Goal: Task Accomplishment & Management: Manage account settings

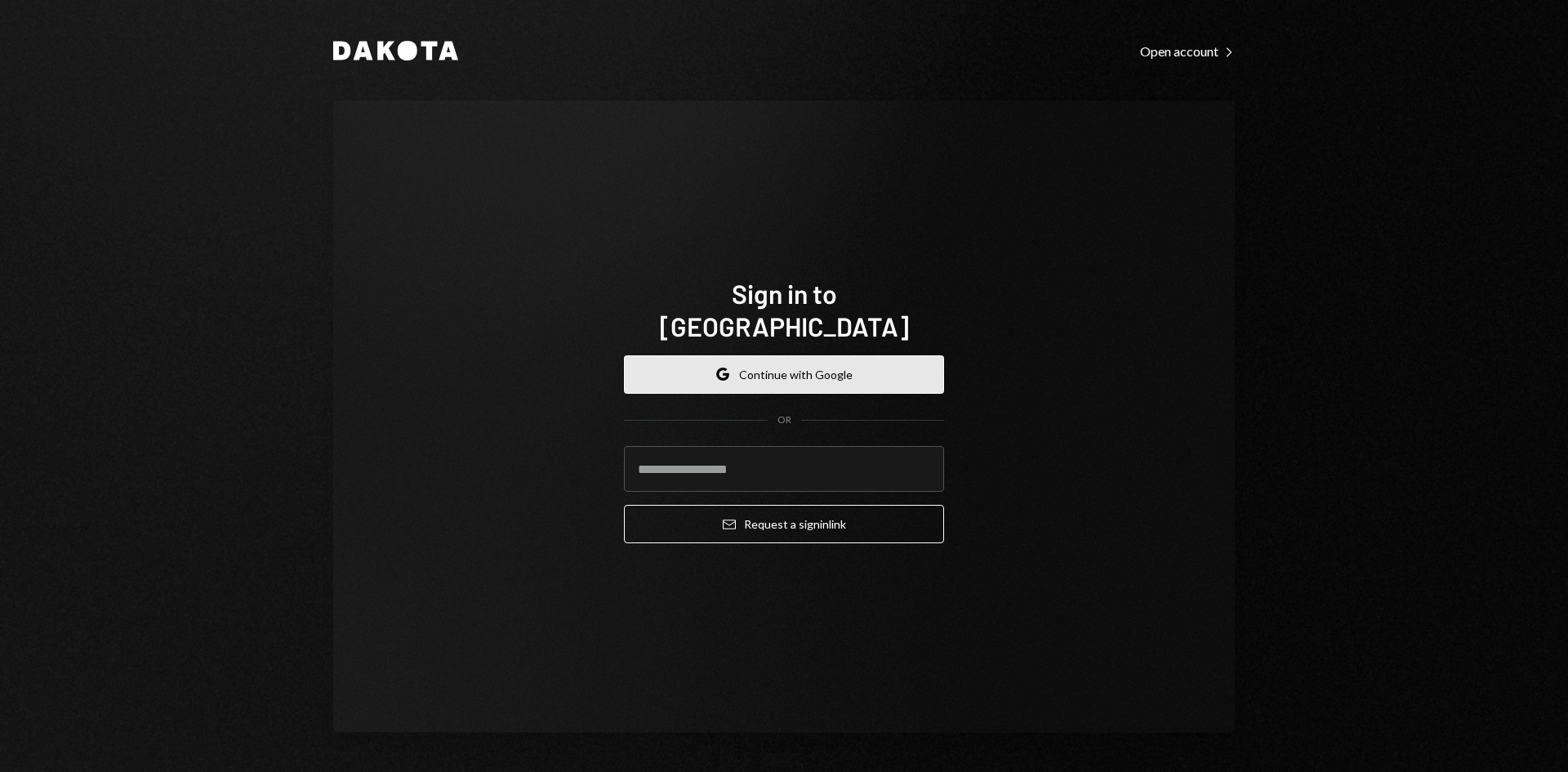
click at [772, 374] on button "Google Continue with Google" at bounding box center [784, 374] width 320 height 38
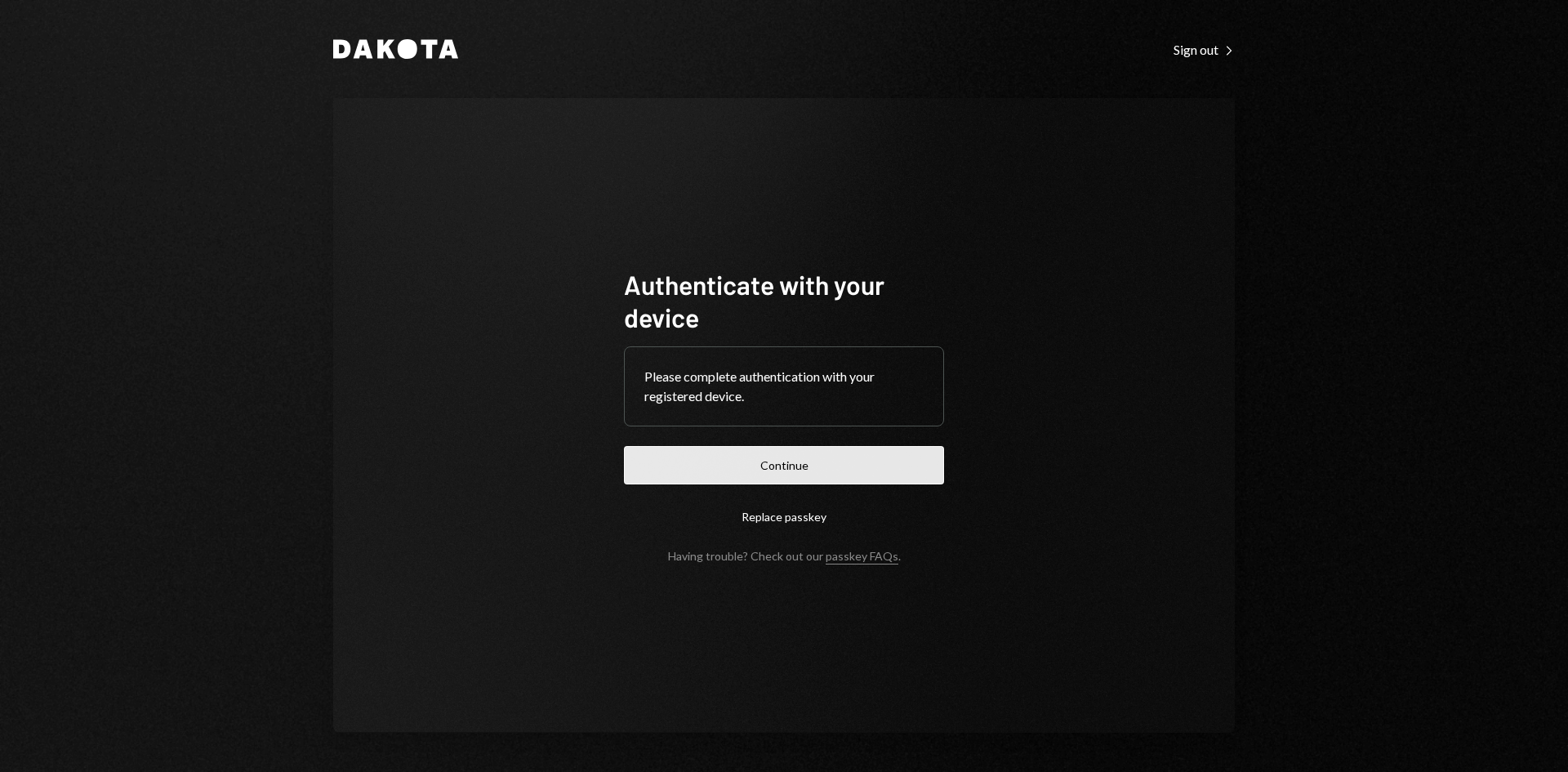
click at [827, 451] on button "Continue" at bounding box center [784, 465] width 320 height 38
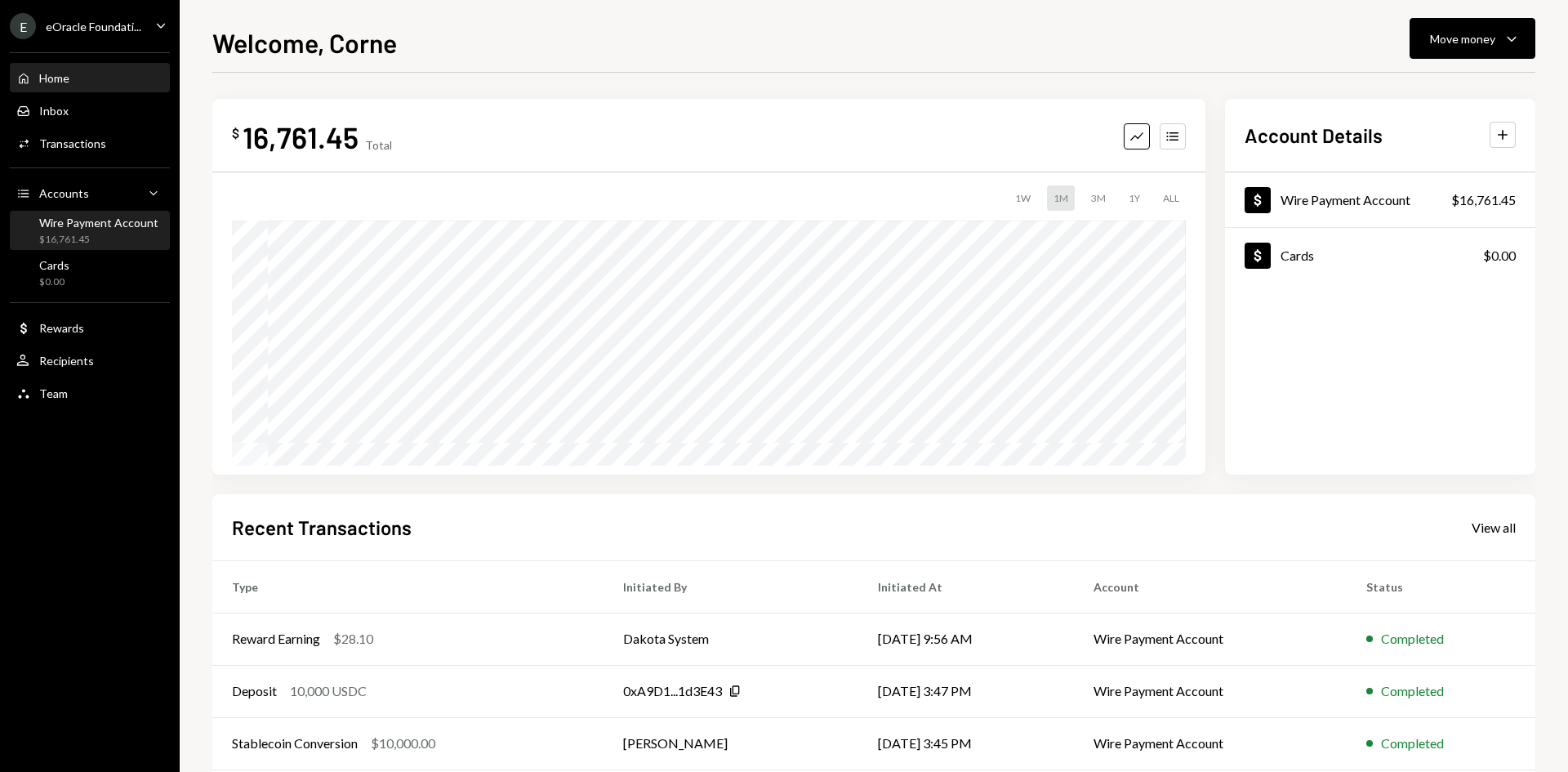
click at [119, 237] on div "$16,761.45" at bounding box center [99, 240] width 119 height 14
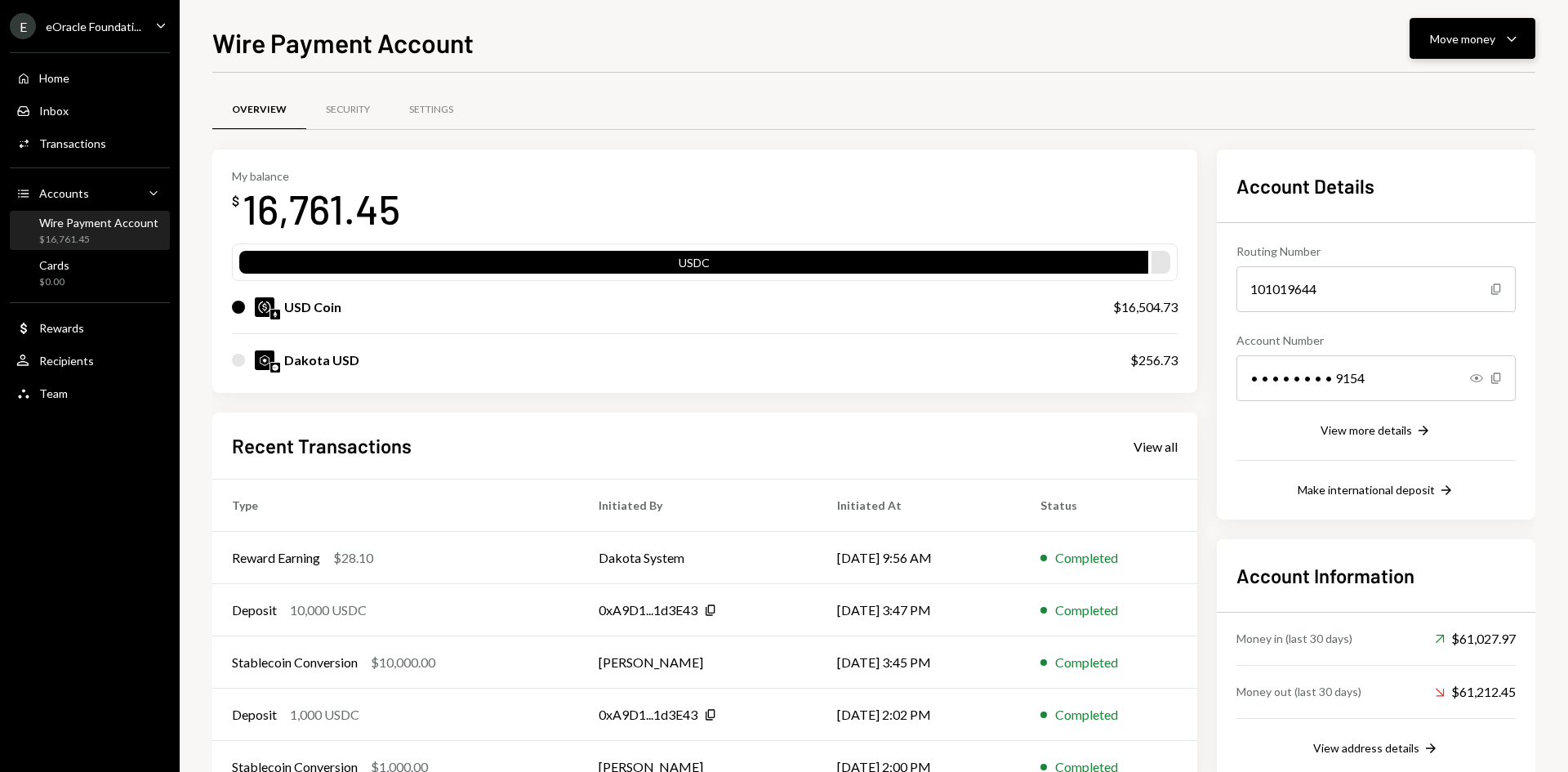
click at [1444, 36] on div "Move money" at bounding box center [1463, 38] width 66 height 17
click at [1404, 85] on div "Send" at bounding box center [1460, 87] width 119 height 17
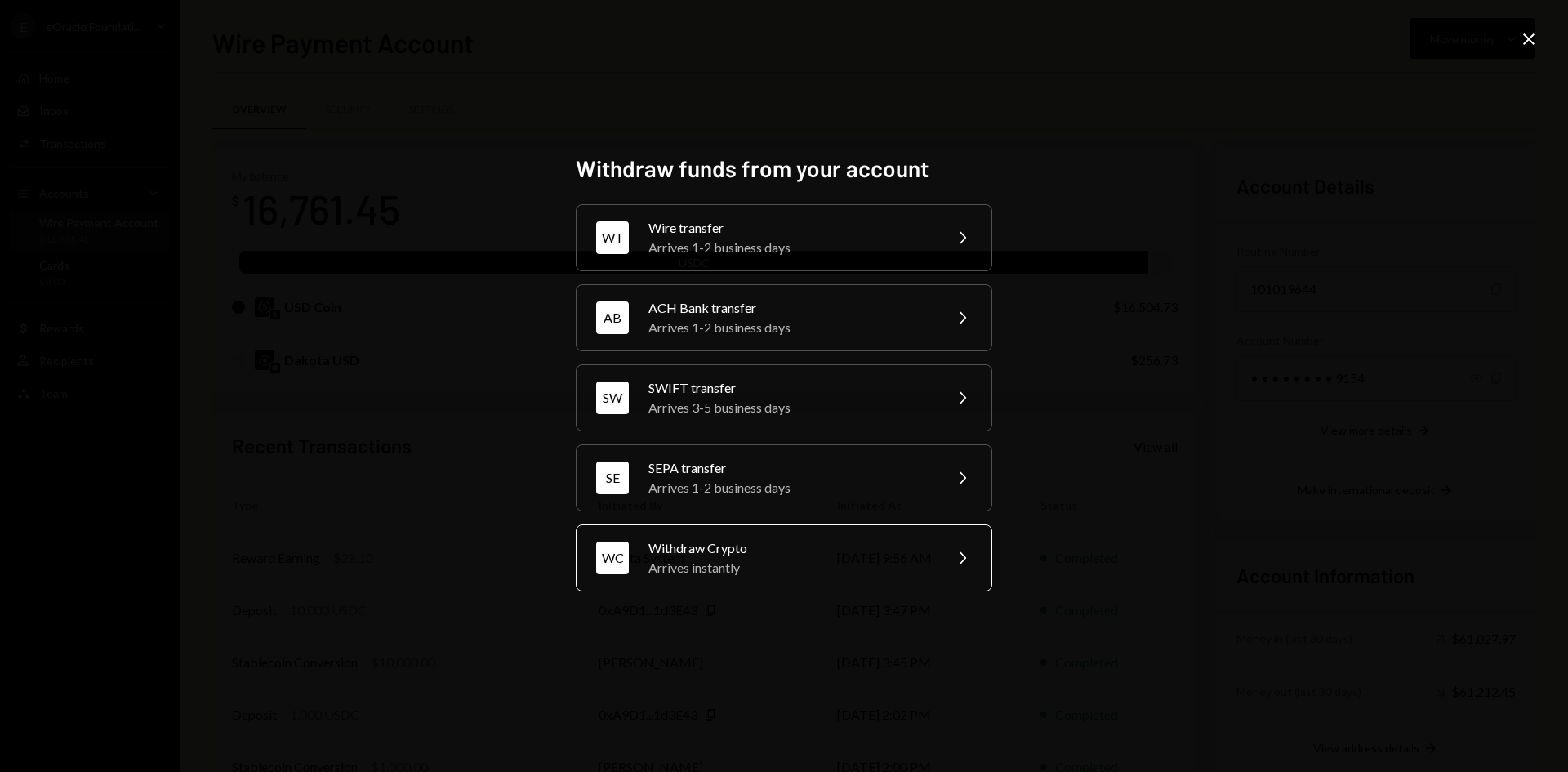
click at [704, 557] on div "Withdraw Crypto Arrives instantly" at bounding box center [791, 558] width 284 height 39
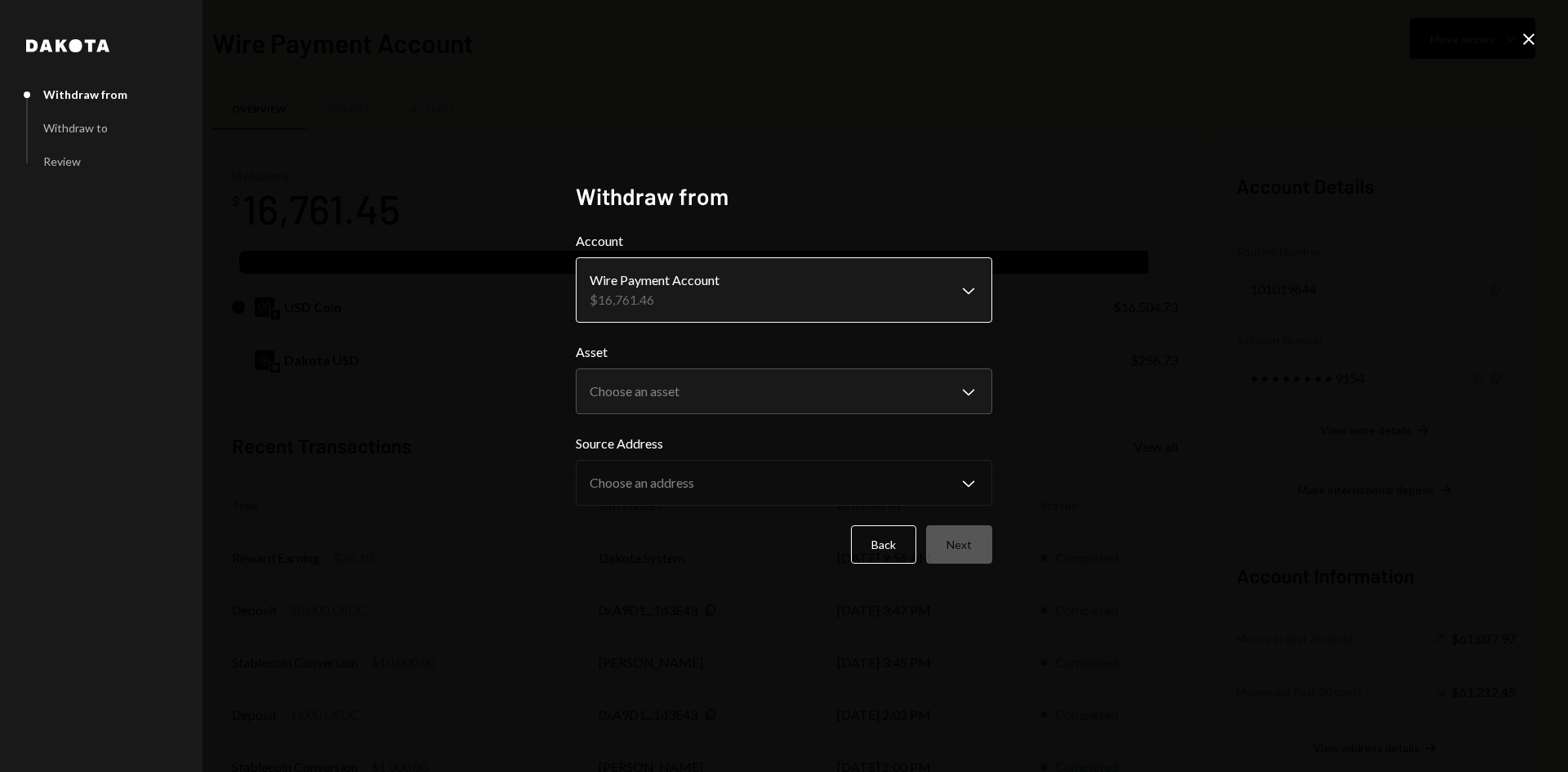
click at [662, 288] on body "E eOracle Foundati... Caret Down Home Home Inbox Inbox Activities Transactions …" at bounding box center [784, 386] width 1568 height 772
click at [631, 393] on body "E eOracle Foundati... Caret Down Home Home Inbox Inbox Activities Transactions …" at bounding box center [784, 386] width 1568 height 772
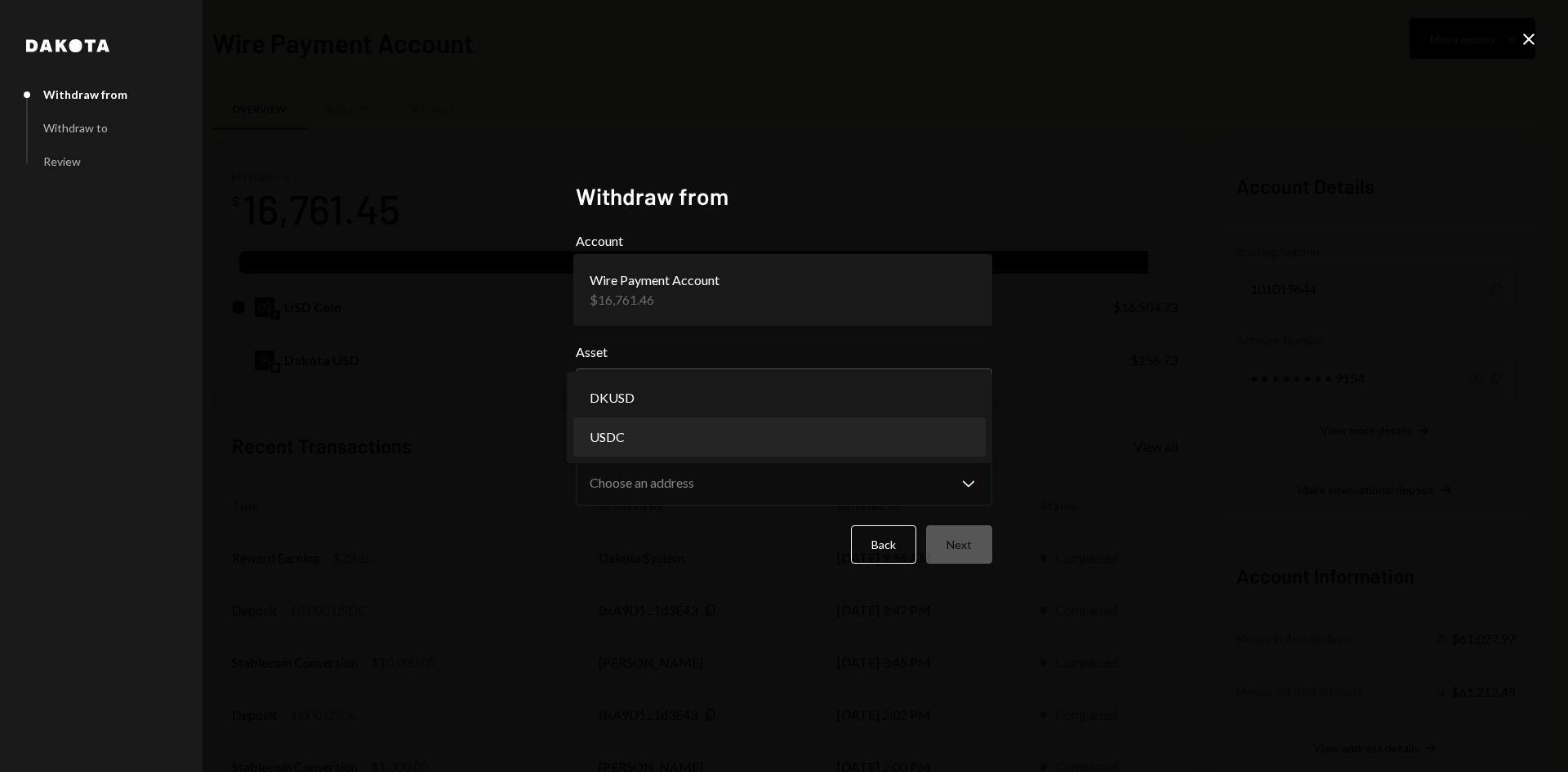
select select "****"
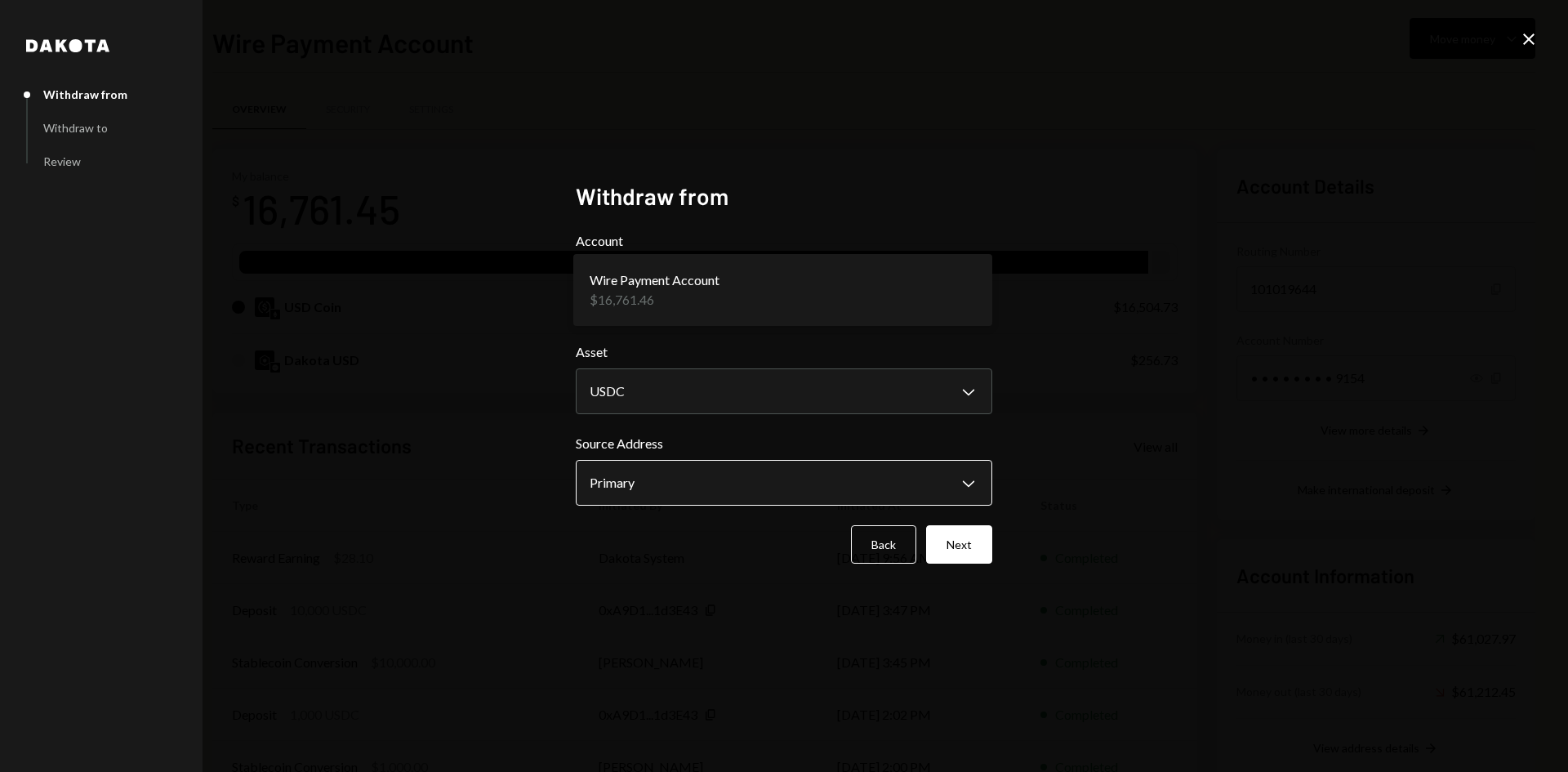
click at [705, 462] on button "Primary Chevron Down" at bounding box center [784, 482] width 417 height 45
click at [972, 538] on button "Next" at bounding box center [959, 544] width 66 height 38
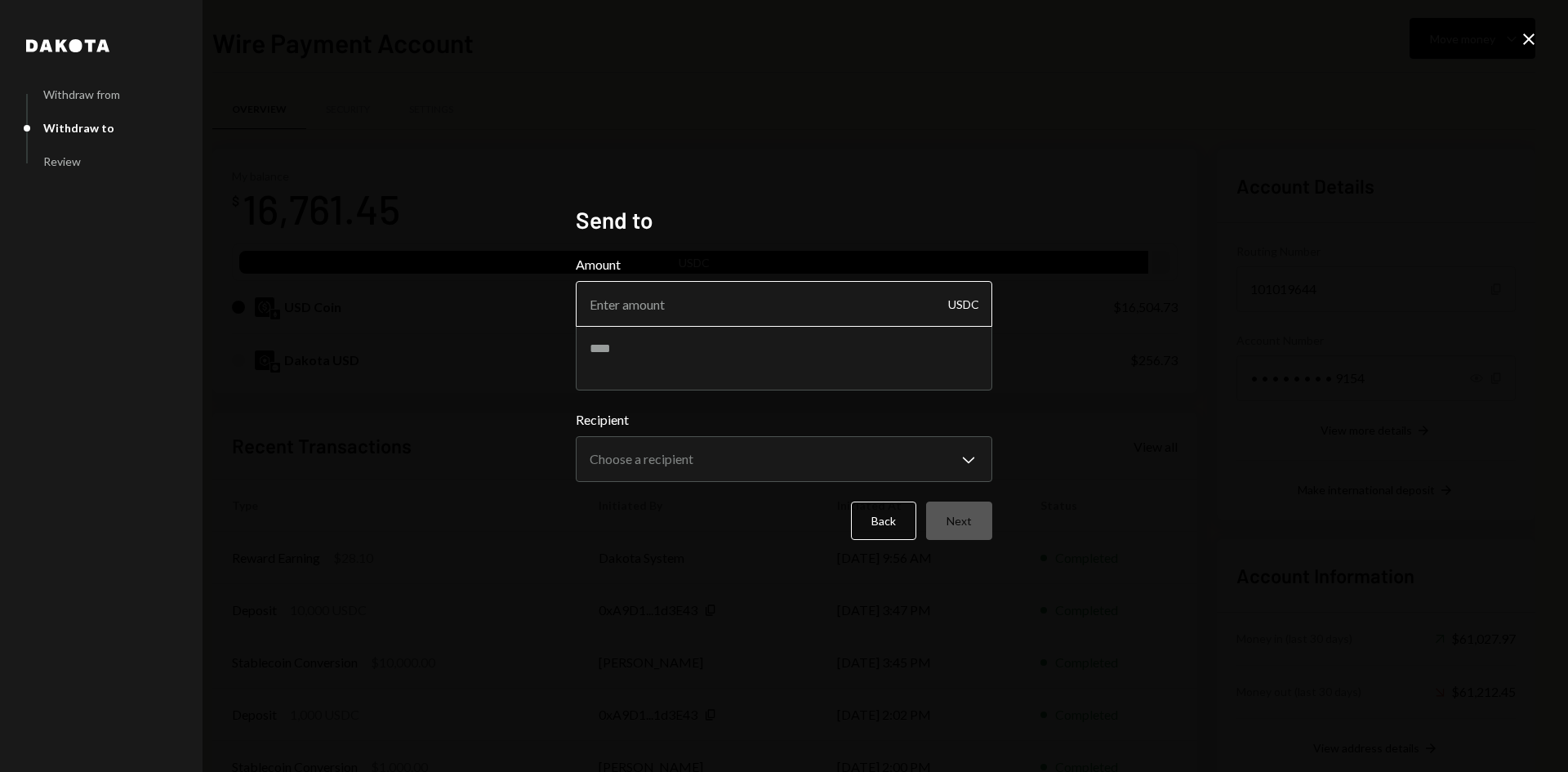
click at [760, 322] on input "Amount" at bounding box center [784, 303] width 417 height 45
type input "15000"
click at [708, 365] on textarea at bounding box center [784, 358] width 417 height 66
type textarea "**********"
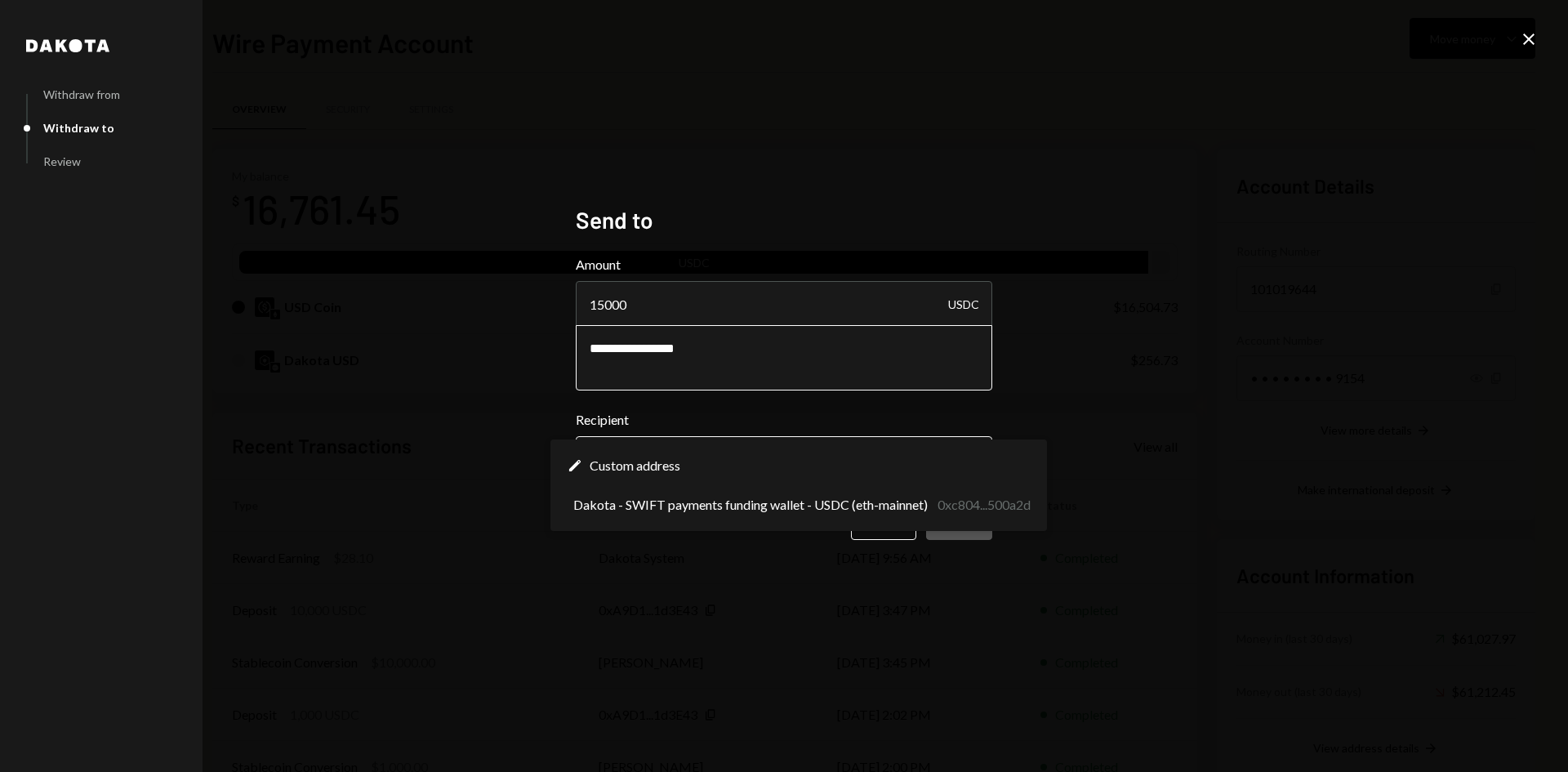
click at [656, 468] on body "E eOracle Foundati... Caret Down Home Home Inbox Inbox Activities Transactions …" at bounding box center [784, 386] width 1568 height 772
select select "**********"
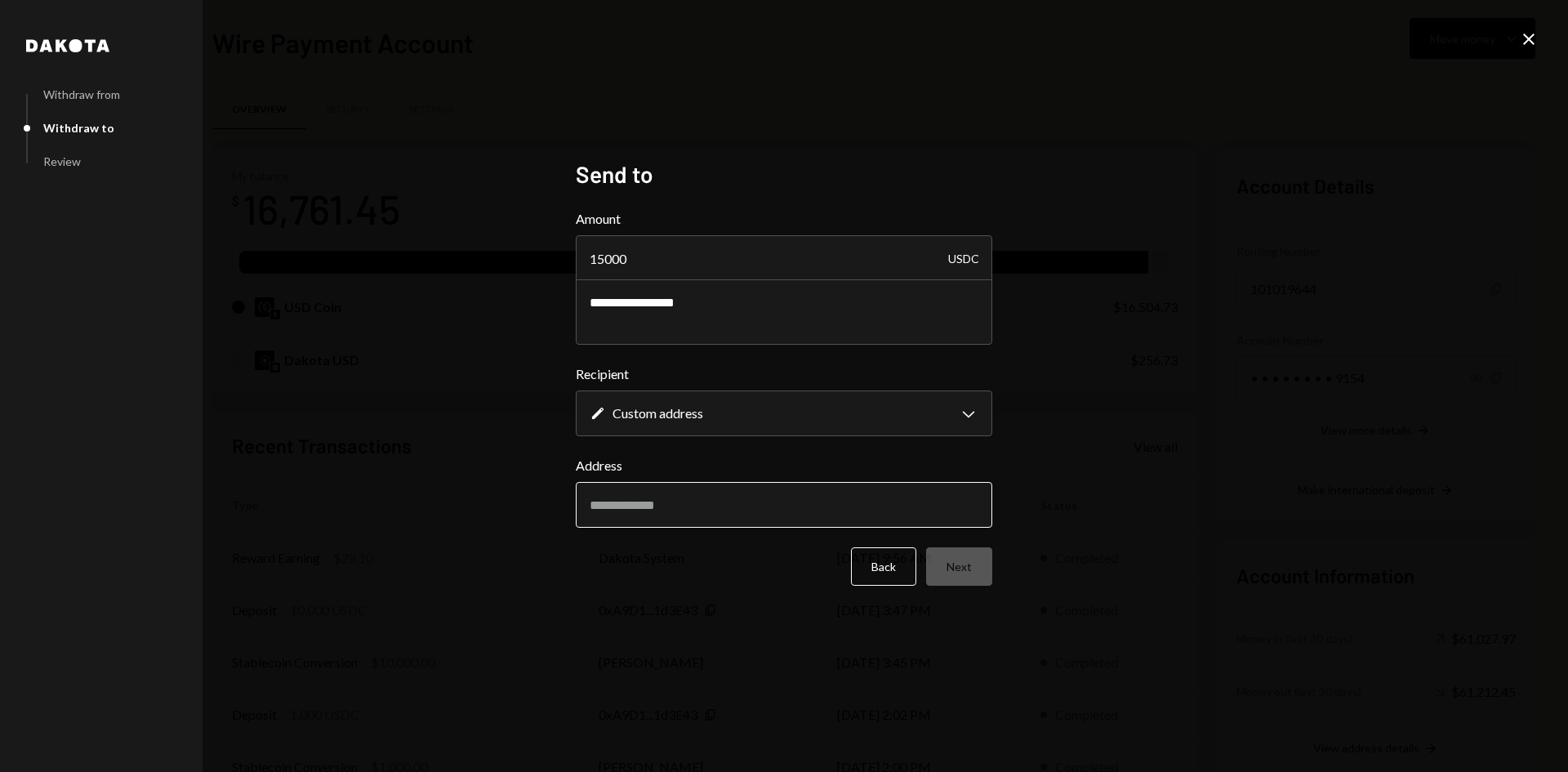
click at [670, 521] on input "Address" at bounding box center [784, 504] width 417 height 45
paste input "**********"
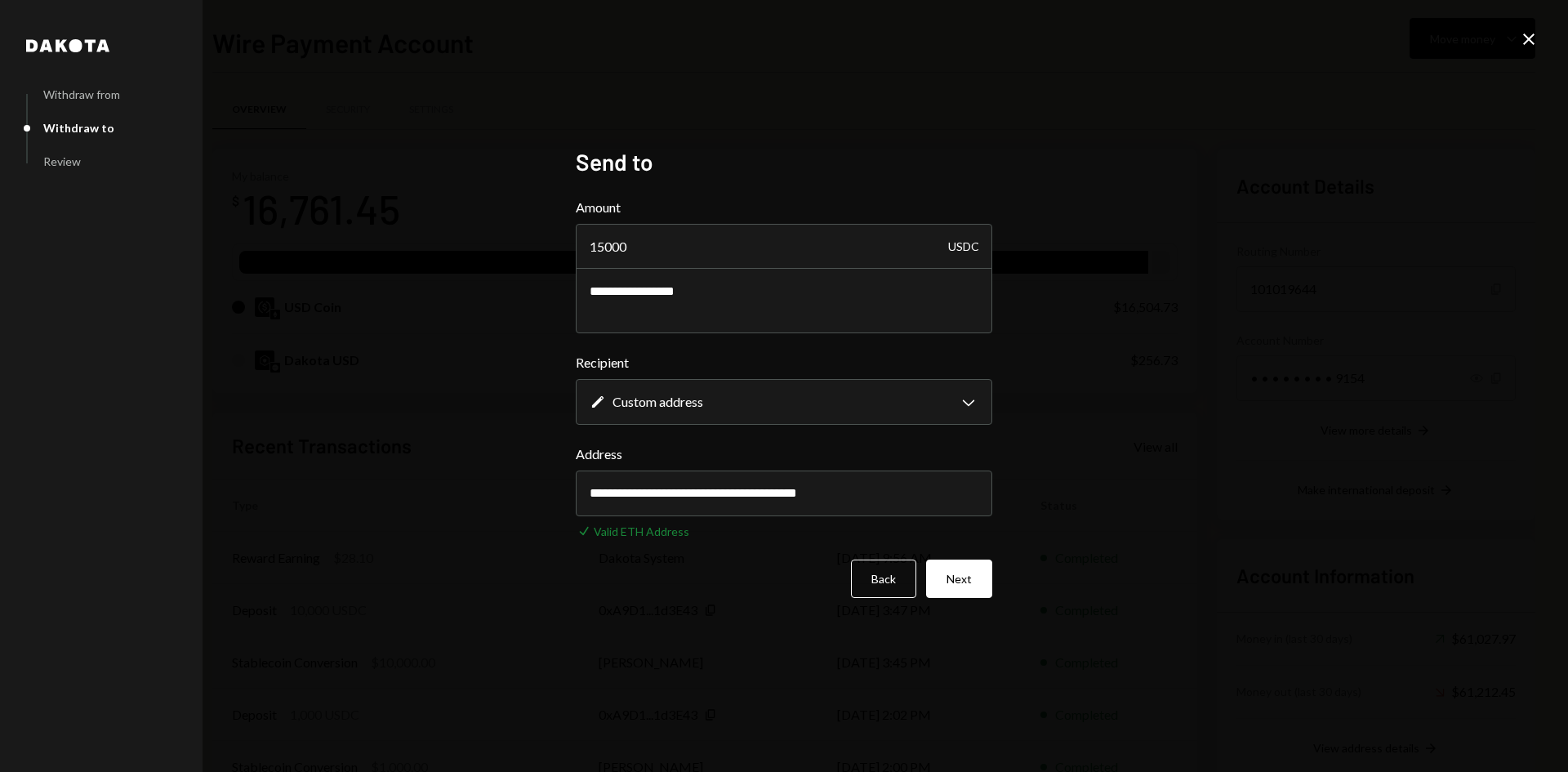
type input "**********"
click at [931, 481] on input "**********" at bounding box center [784, 493] width 417 height 45
drag, startPoint x: 931, startPoint y: 487, endPoint x: 587, endPoint y: 493, distance: 344.1
click at [587, 493] on input "**********" at bounding box center [784, 493] width 417 height 45
click at [967, 569] on button "Next" at bounding box center [959, 578] width 66 height 38
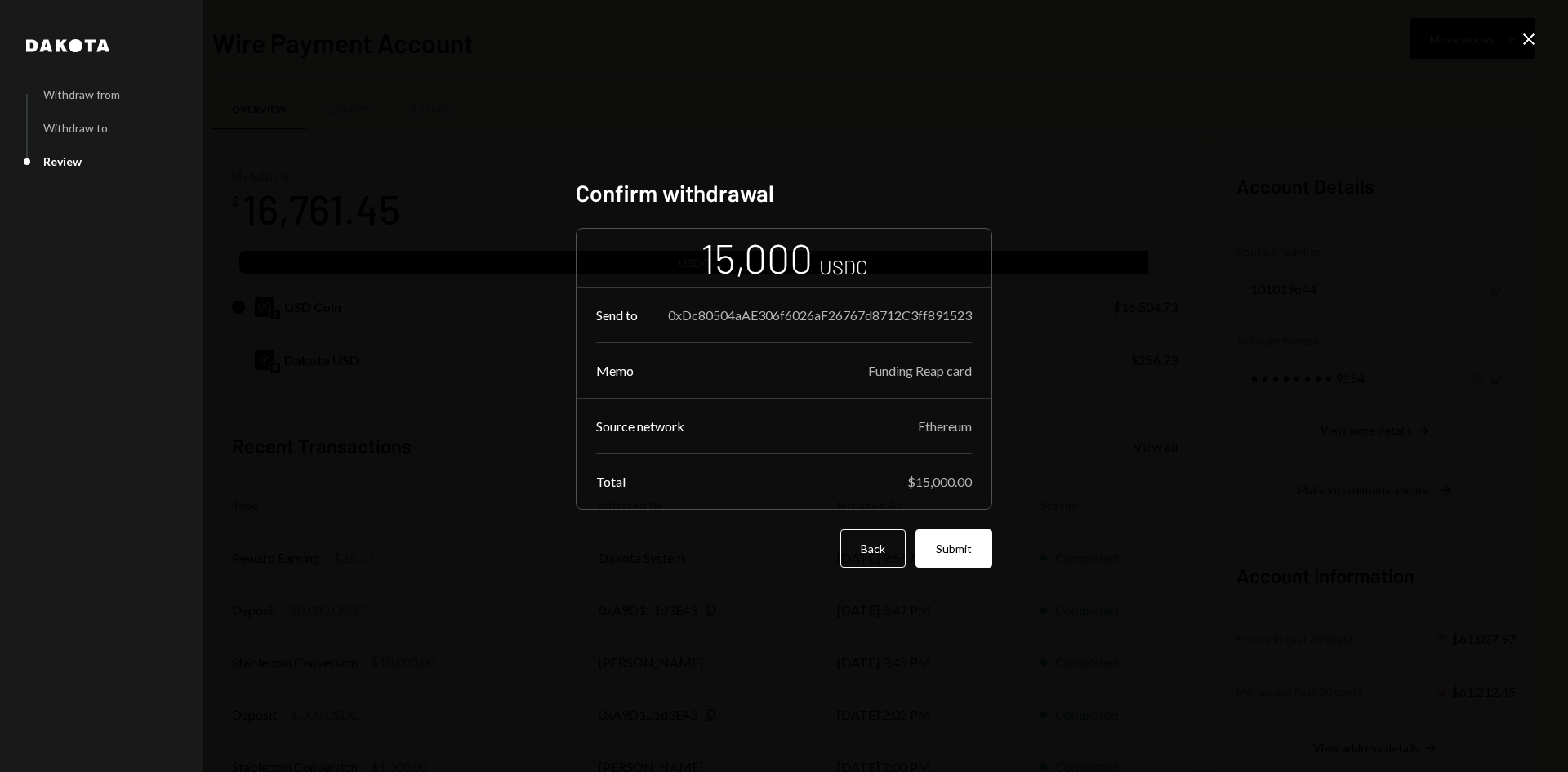
click at [1086, 376] on div "[PERSON_NAME] from Withdraw to Review Confirm withdrawal 15,000 USDC Send to 0x…" at bounding box center [784, 386] width 1568 height 772
click at [934, 537] on button "Submit" at bounding box center [954, 548] width 76 height 38
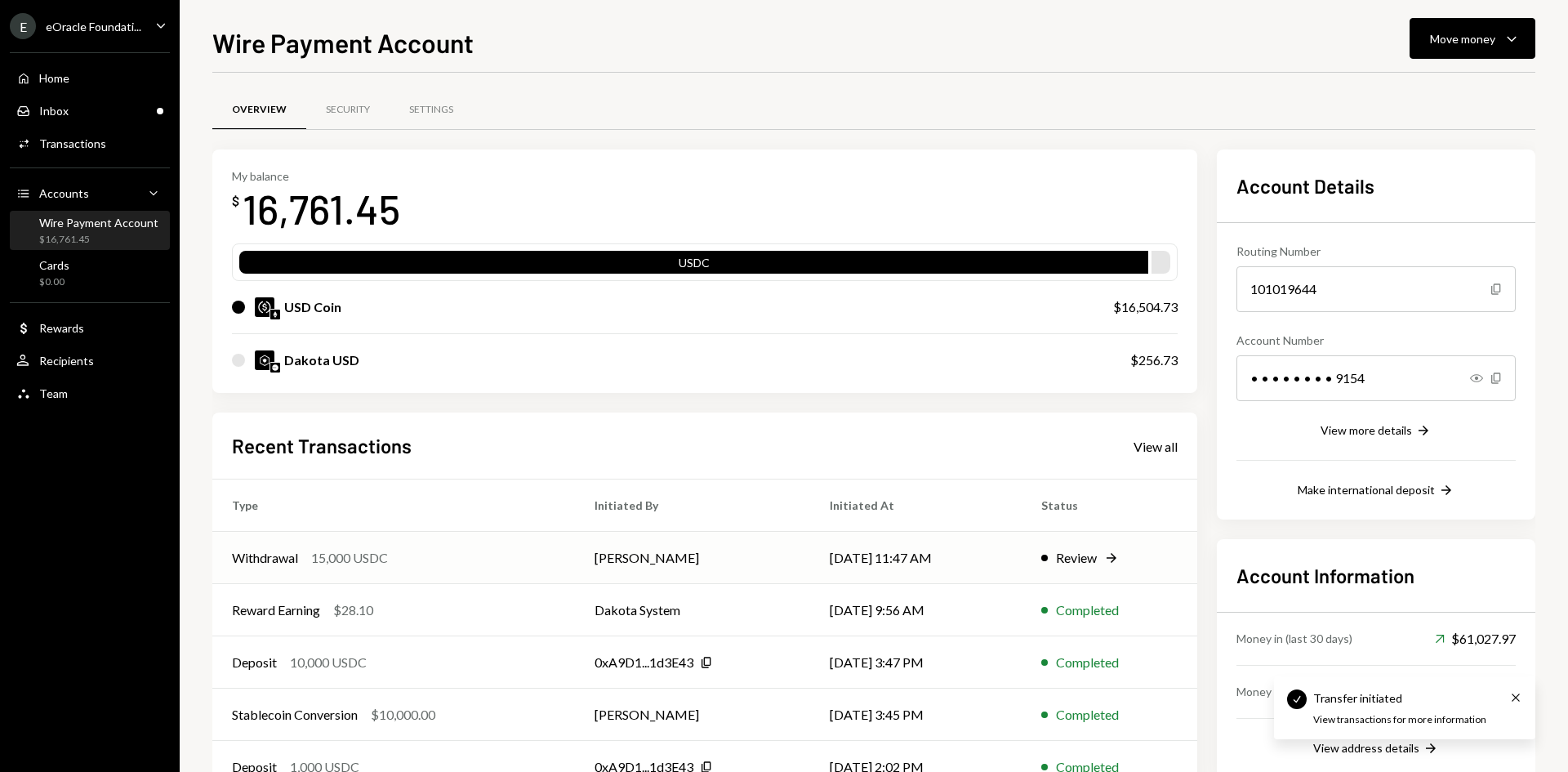
click at [557, 545] on td "Withdrawal 15,000 USDC" at bounding box center [394, 557] width 362 height 52
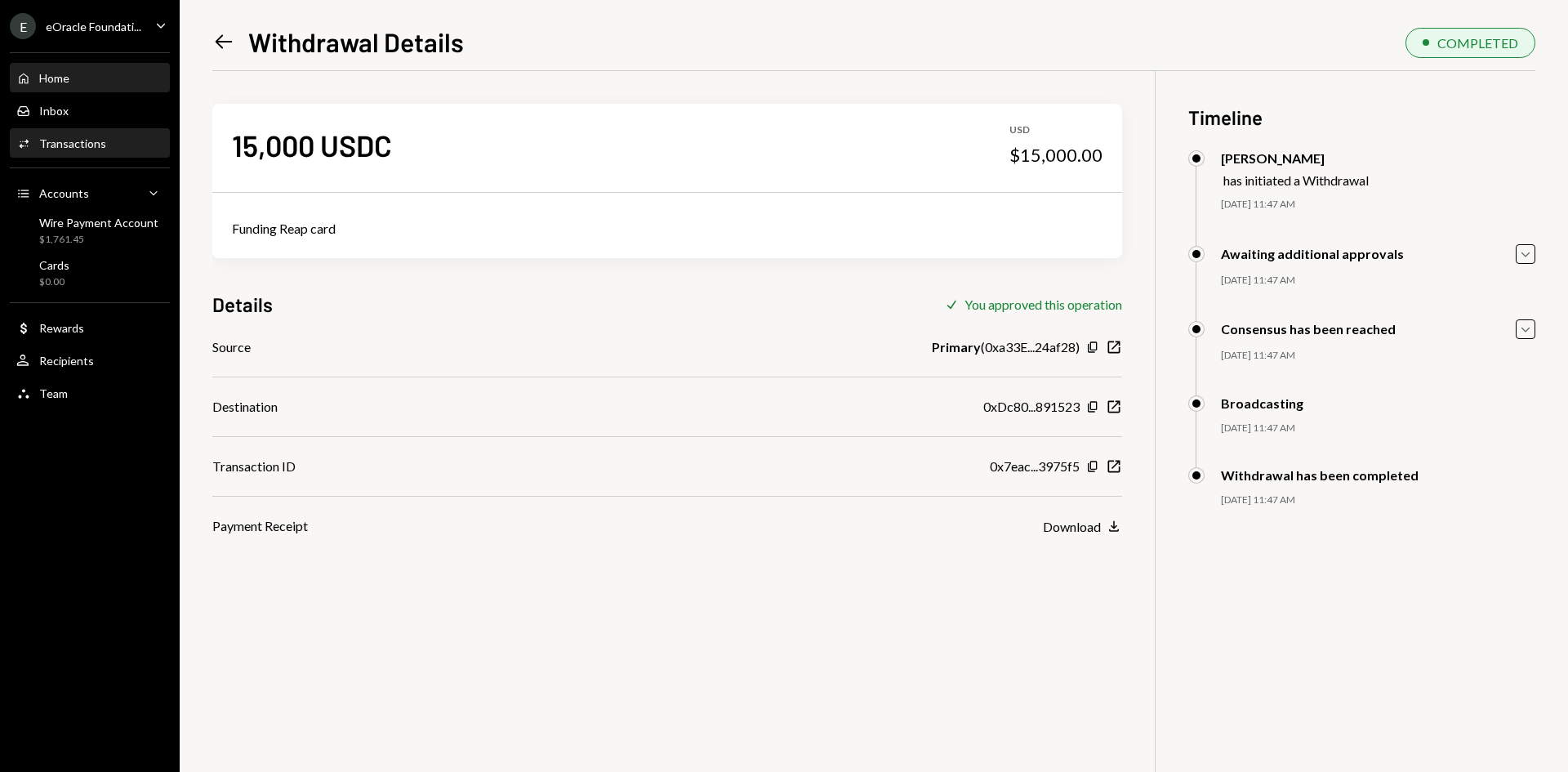
click at [84, 74] on div "Home Home" at bounding box center [89, 78] width 147 height 15
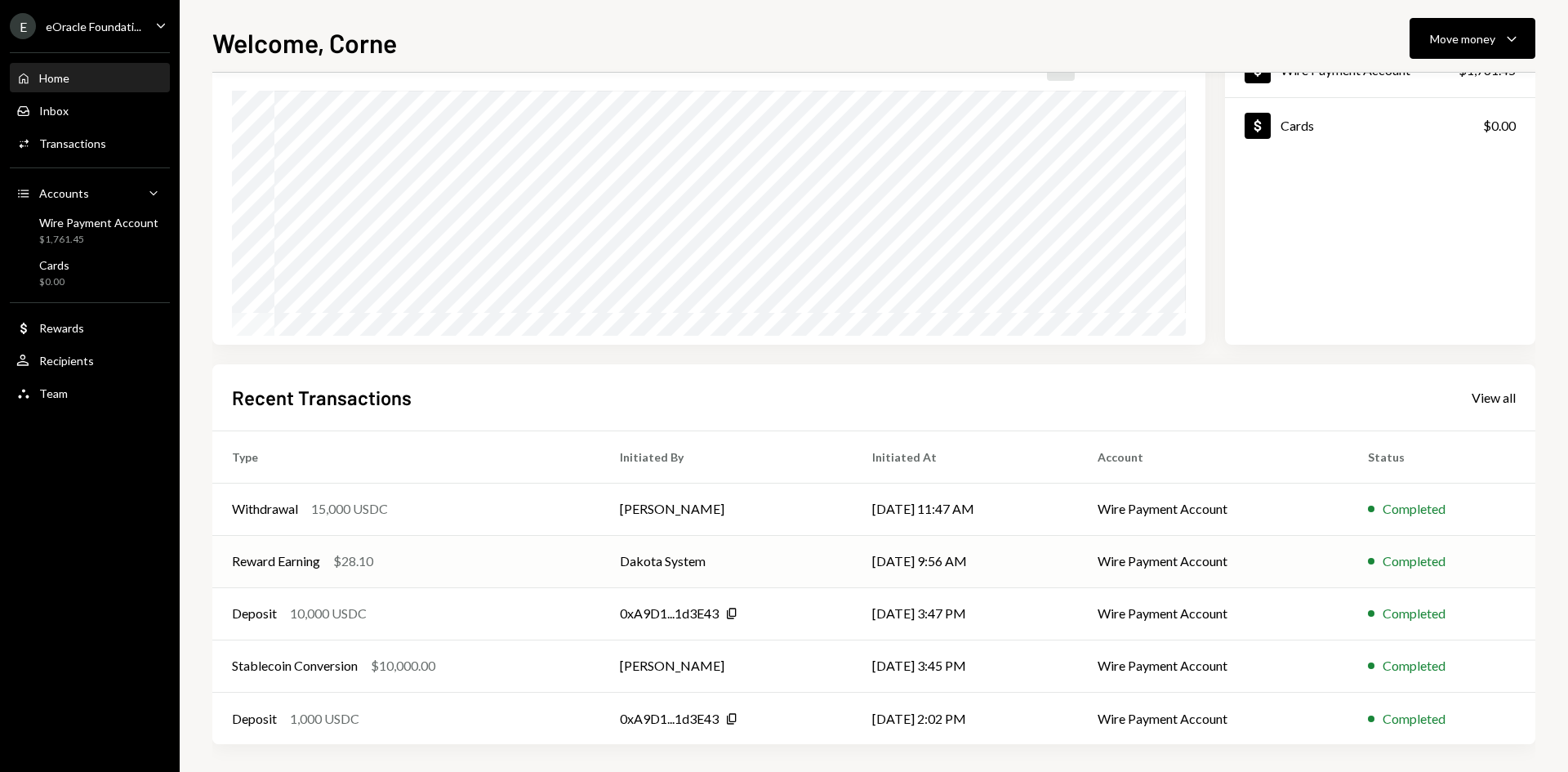
scroll to position [135, 0]
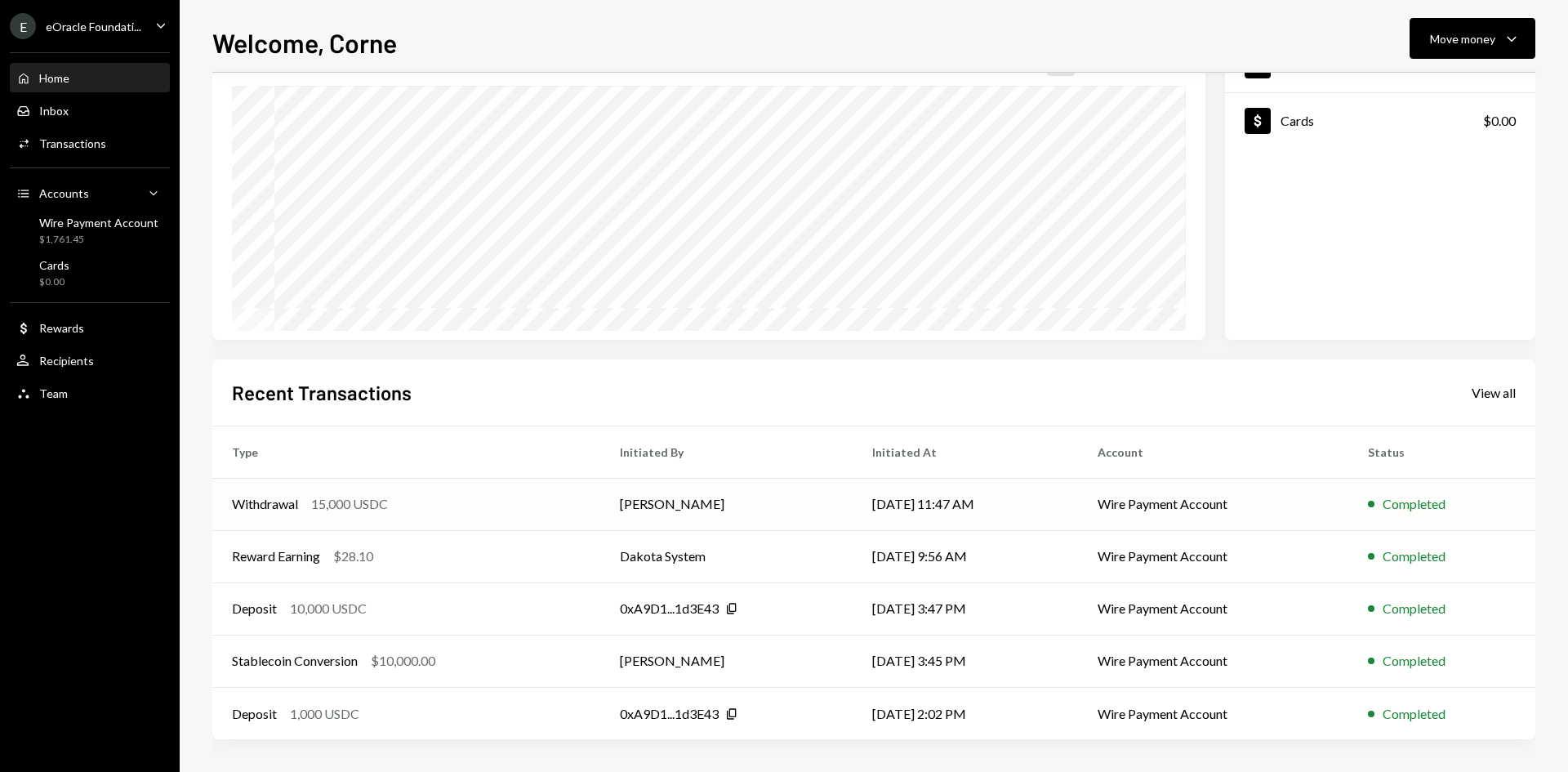
click at [787, 511] on td "[PERSON_NAME]" at bounding box center [727, 504] width 252 height 52
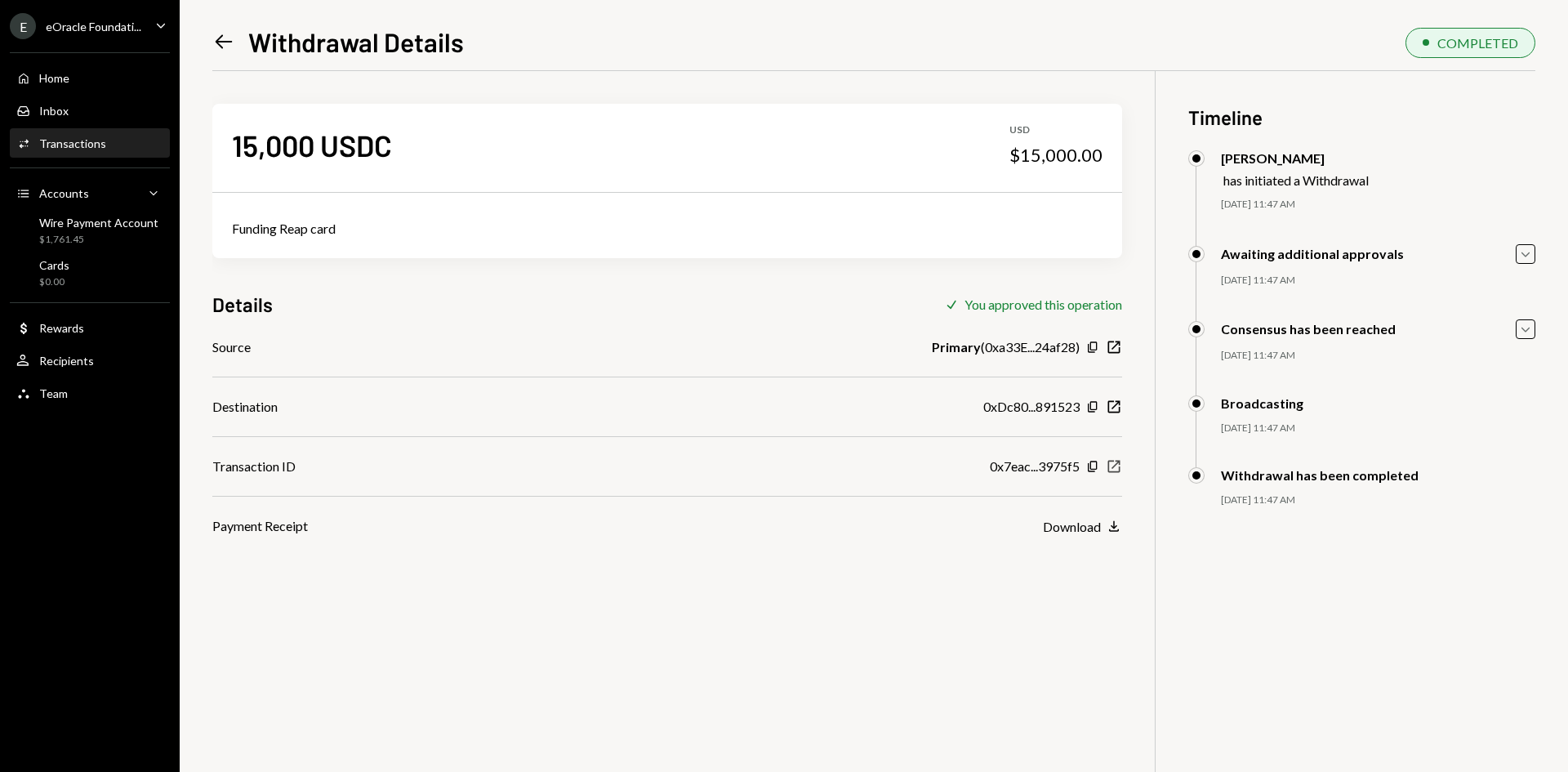
click at [1115, 464] on icon "New Window" at bounding box center [1114, 466] width 16 height 16
click at [45, 233] on div "$1,761.45" at bounding box center [99, 240] width 119 height 14
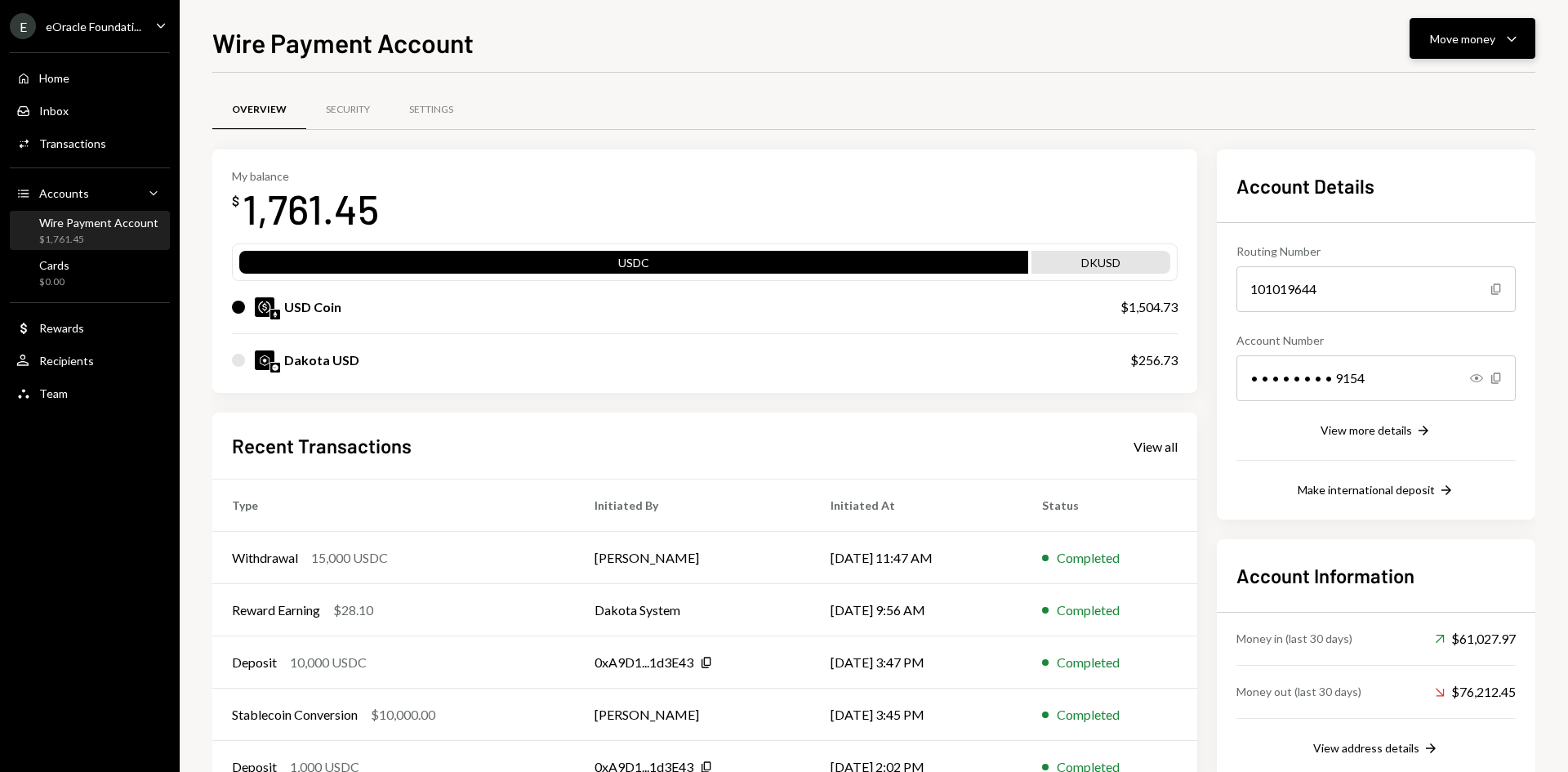
click at [1453, 46] on div "Move money" at bounding box center [1463, 38] width 66 height 17
click at [1421, 84] on div "Send" at bounding box center [1460, 87] width 119 height 17
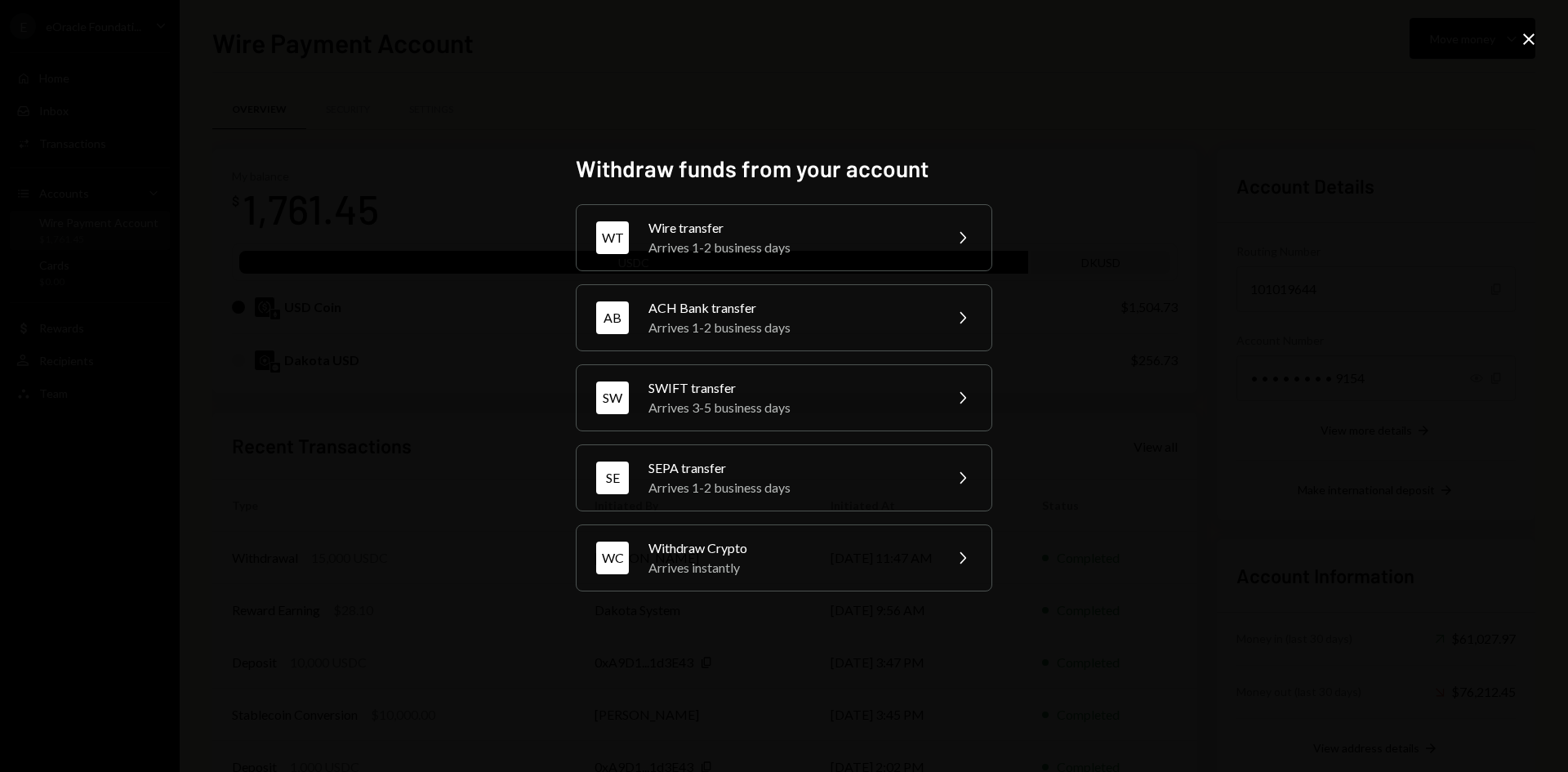
click at [1526, 34] on icon "Close" at bounding box center [1529, 39] width 20 height 20
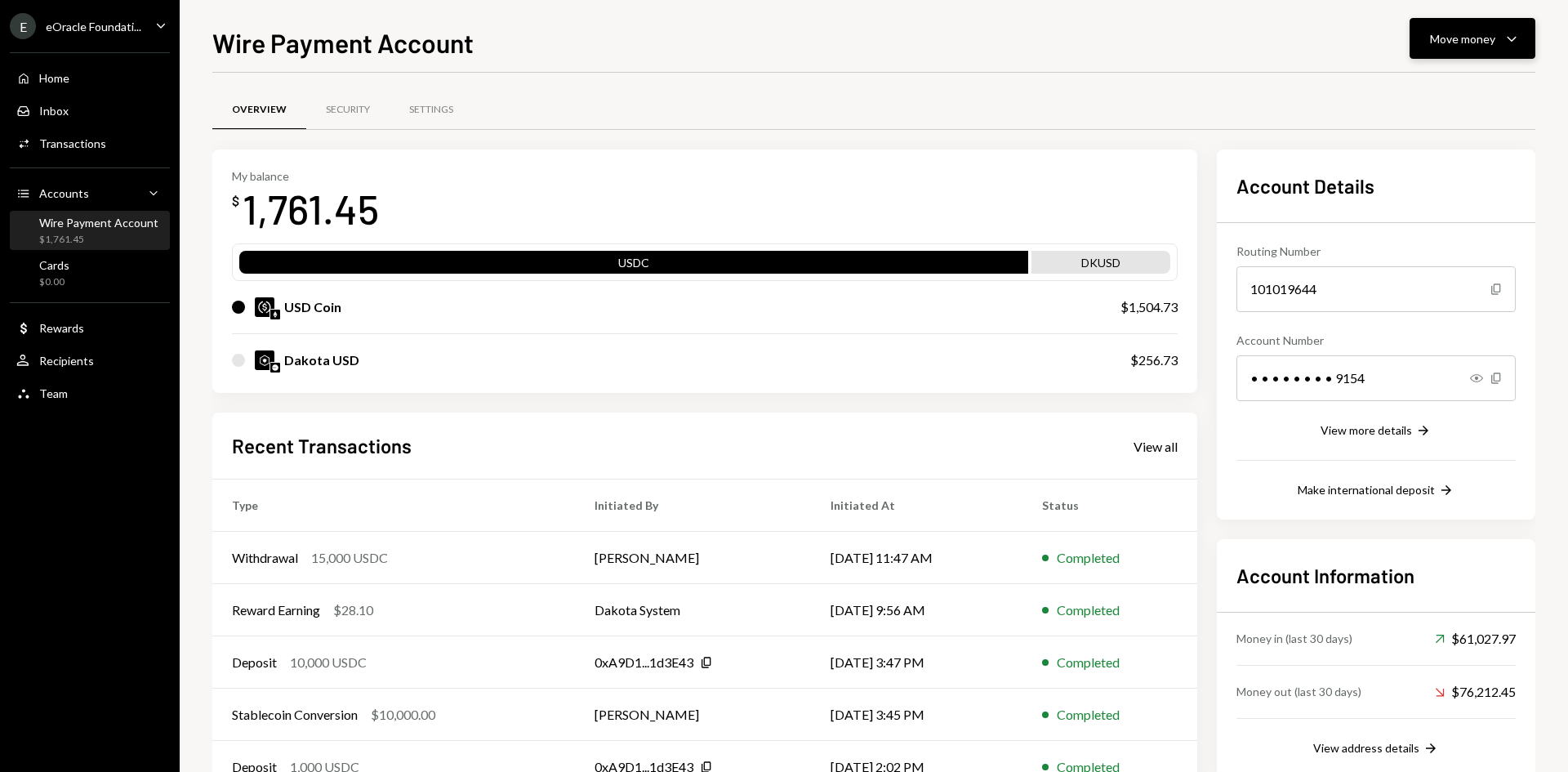
click at [1492, 36] on div "Move money" at bounding box center [1463, 38] width 66 height 17
click at [1414, 153] on div "Deposit" at bounding box center [1460, 161] width 119 height 17
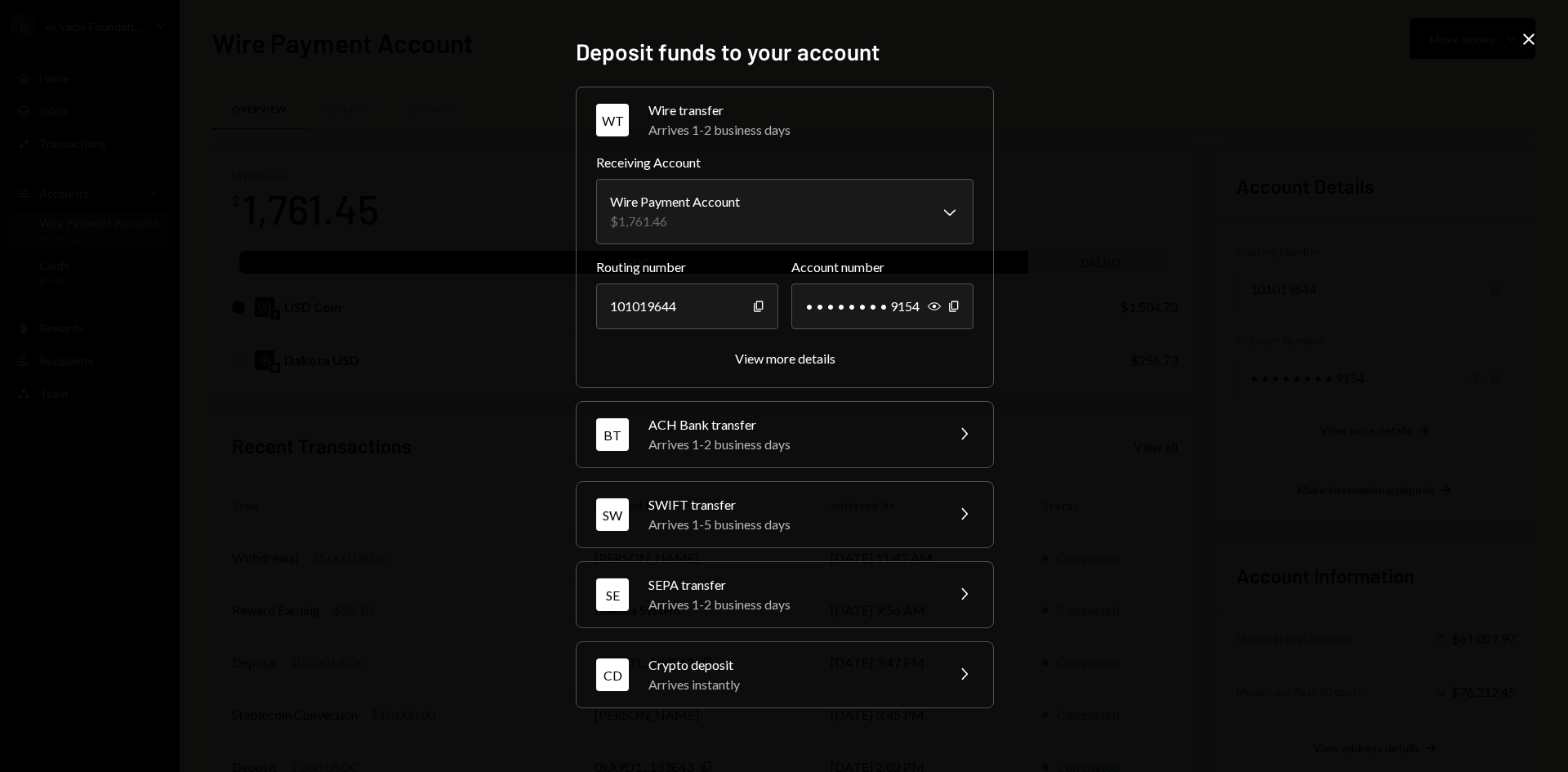
click at [697, 677] on div "Arrives instantly" at bounding box center [792, 684] width 286 height 20
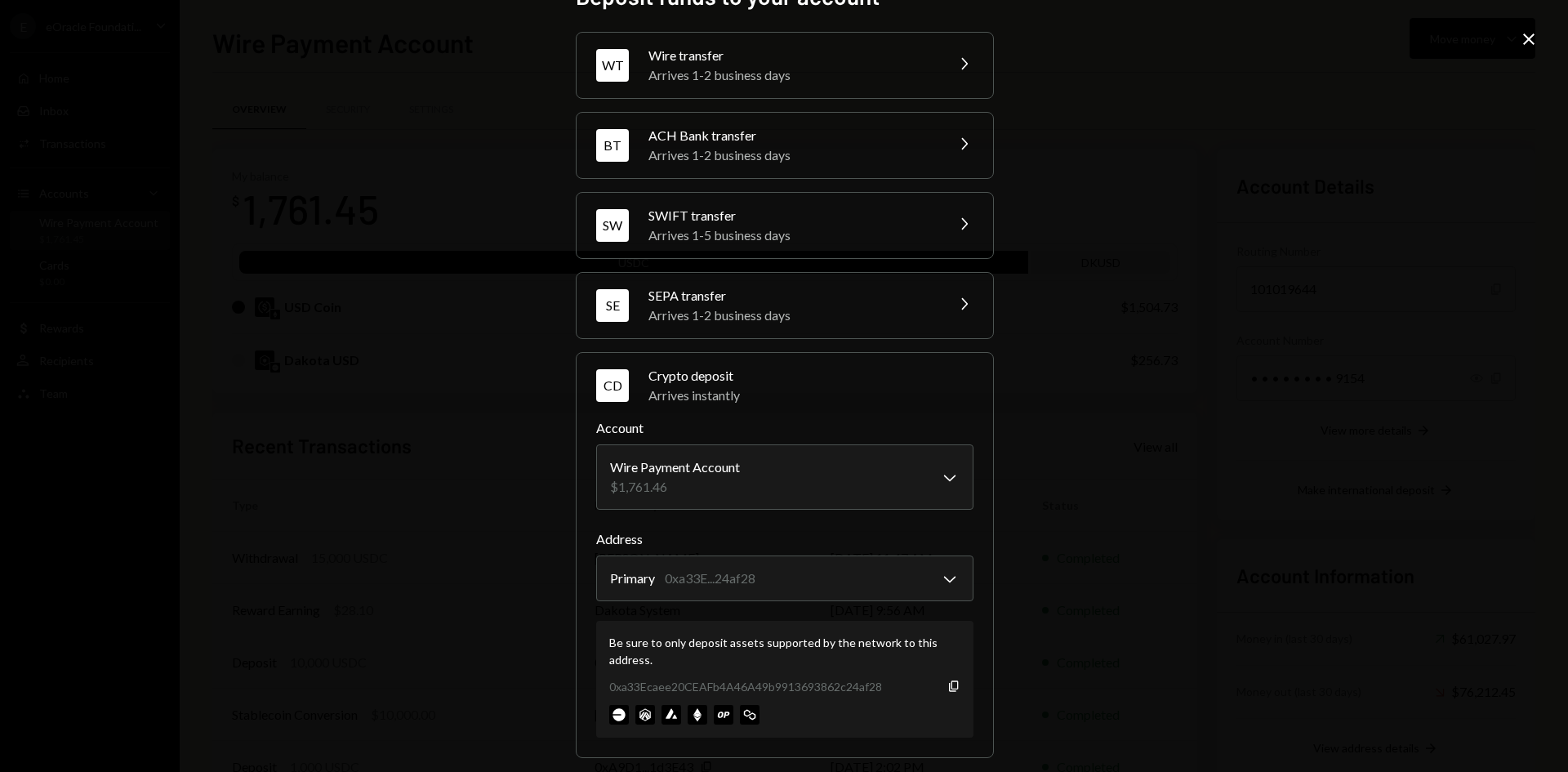
scroll to position [50, 0]
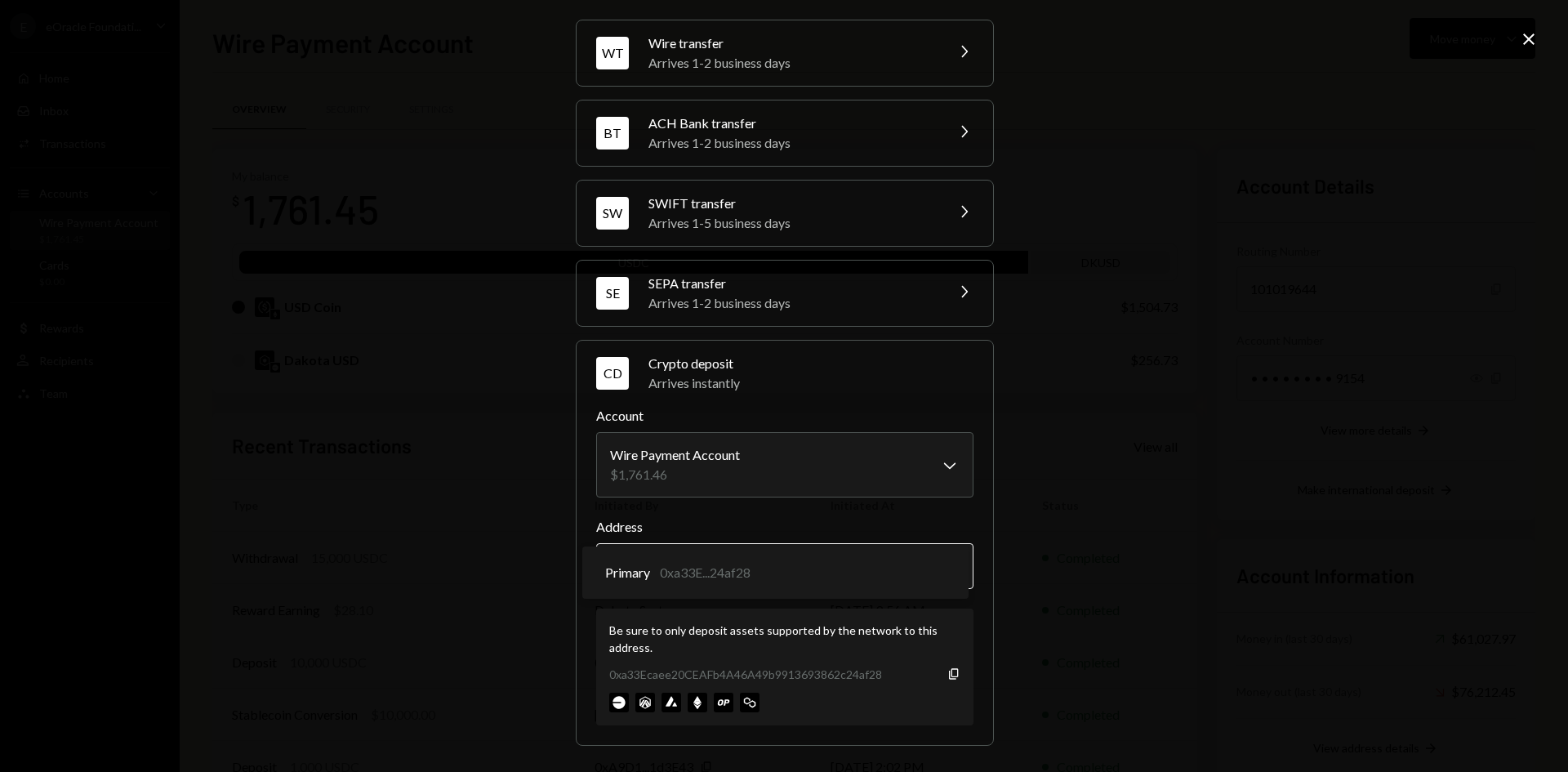
click at [943, 560] on body "E eOracle Foundati... Caret Down Home Home Inbox Inbox Activities Transactions …" at bounding box center [784, 386] width 1568 height 772
click at [949, 670] on icon "button" at bounding box center [953, 673] width 9 height 11
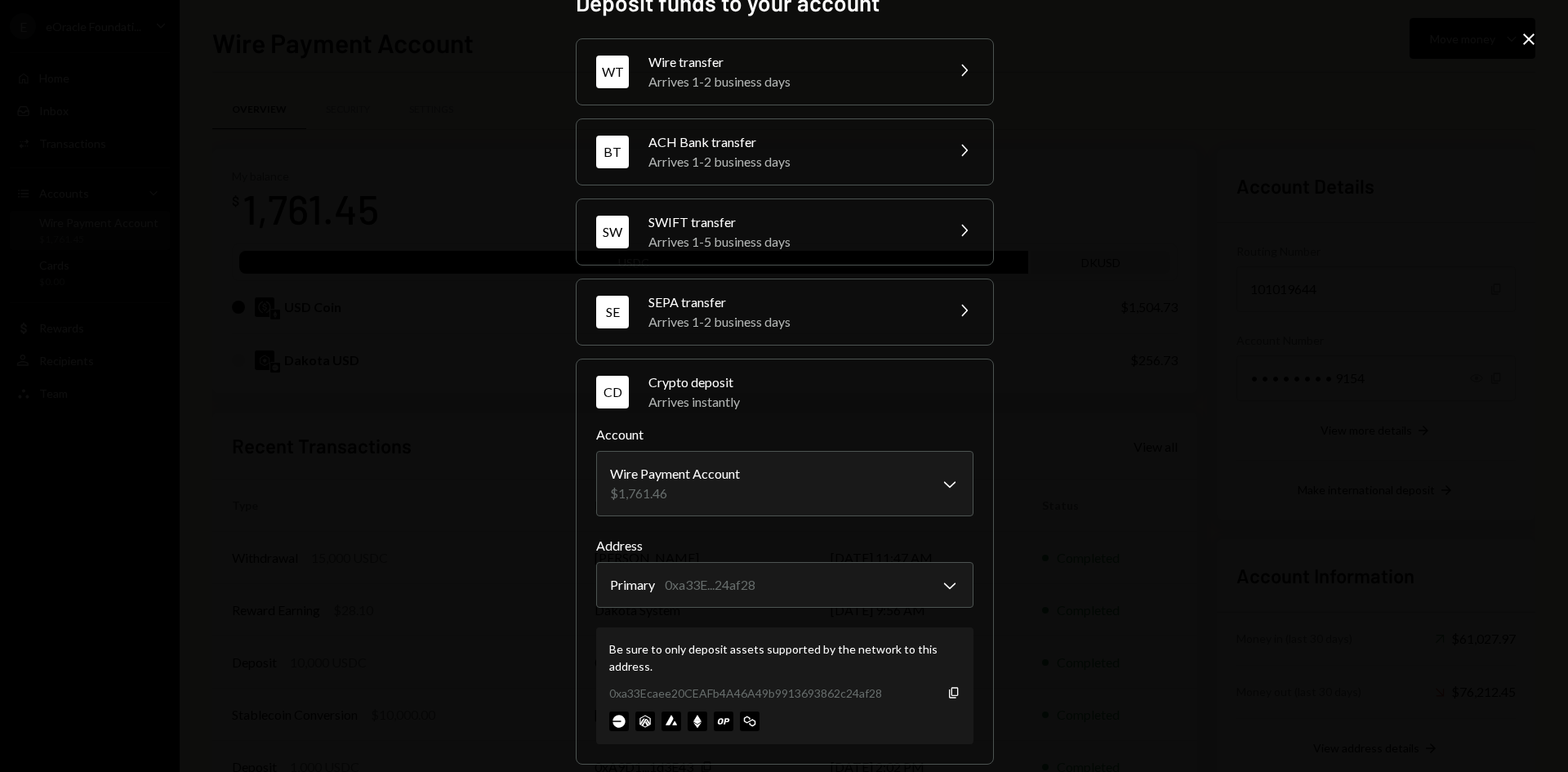
scroll to position [0, 0]
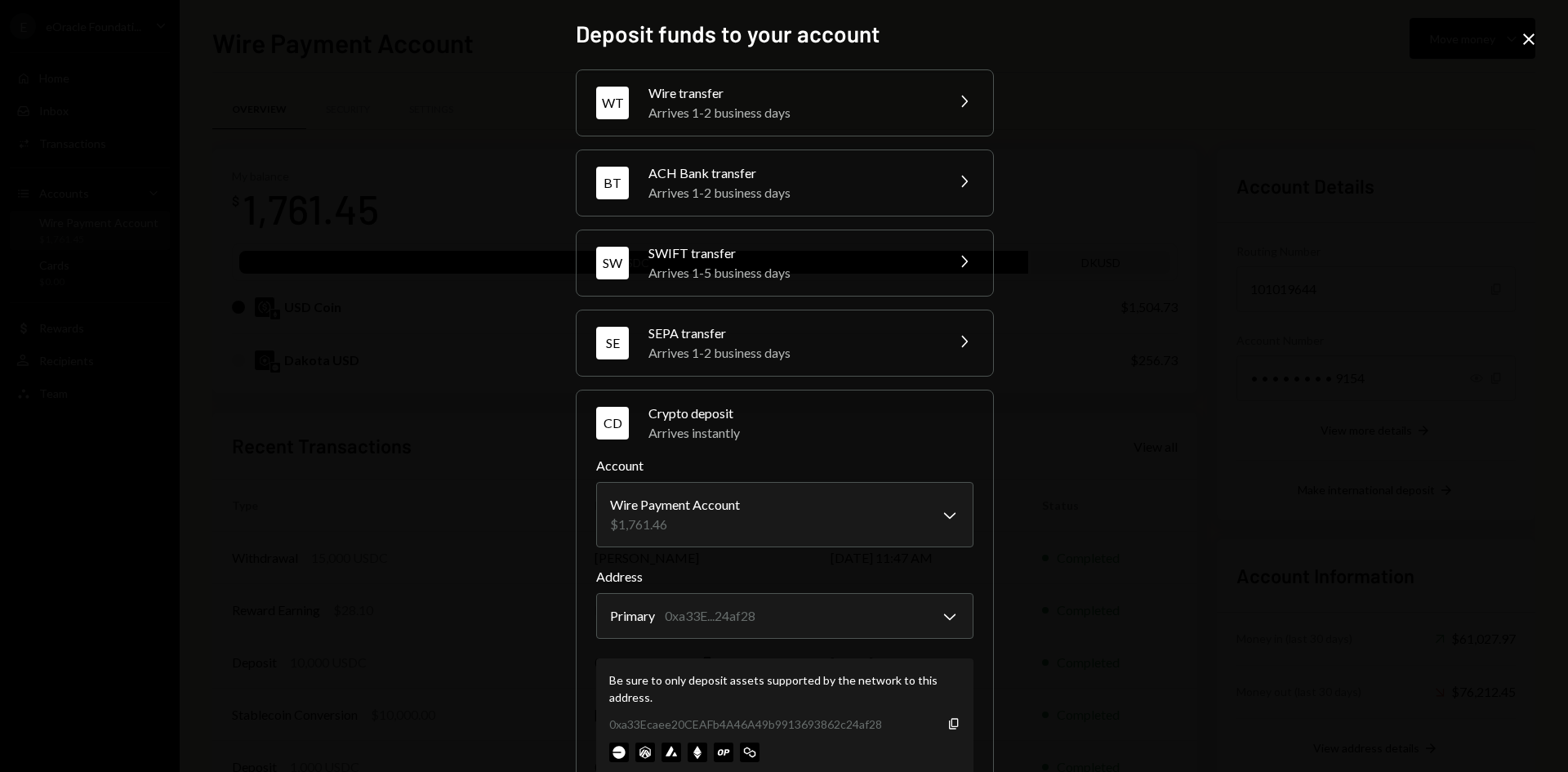
click at [1537, 42] on icon "Close" at bounding box center [1529, 39] width 20 height 20
